Goal: Transaction & Acquisition: Purchase product/service

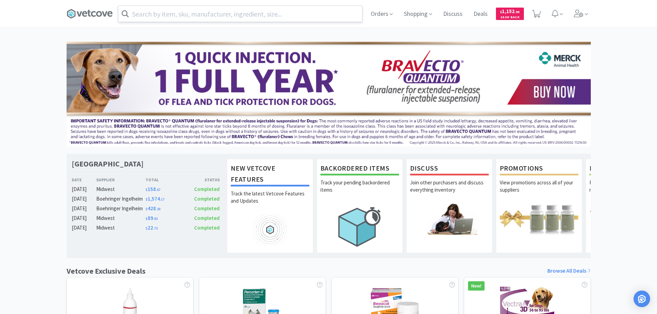
click at [172, 17] on input "text" at bounding box center [240, 14] width 244 height 16
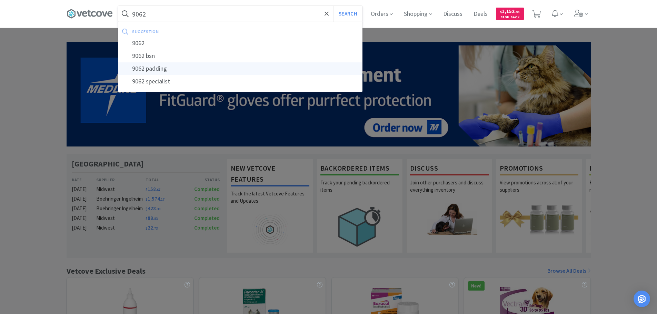
click at [178, 65] on div "9062 padding" at bounding box center [240, 68] width 244 height 13
type input "9062 padding"
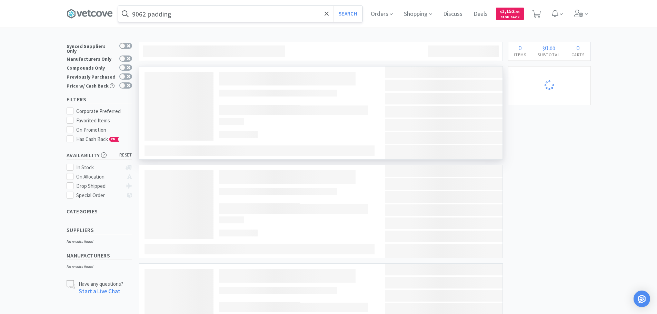
select select "1"
select select "5"
select select "2"
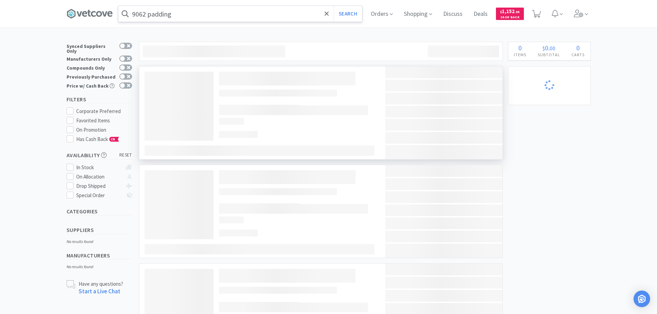
select select "1"
select select "5"
select select "1"
